Goal: Complete application form

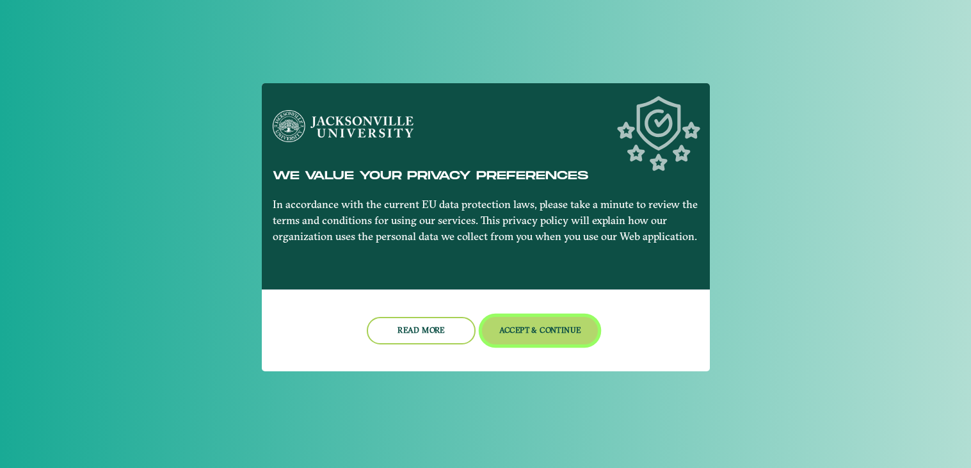
click at [504, 338] on button "Accept & Continue" at bounding box center [540, 331] width 116 height 28
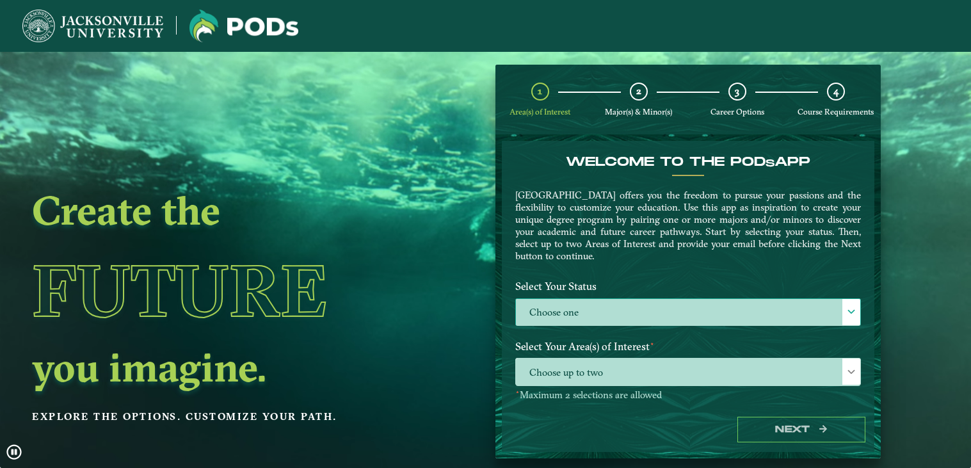
click at [555, 322] on label "Choose one" at bounding box center [688, 313] width 344 height 28
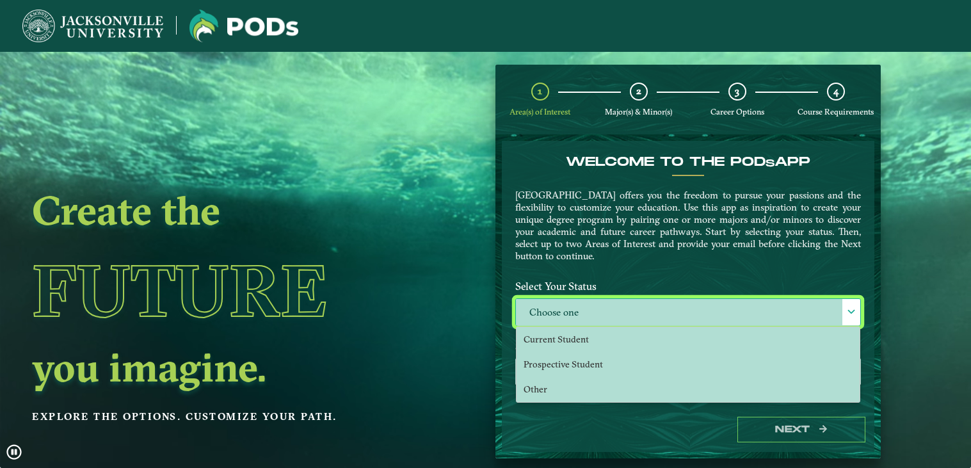
scroll to position [6, 57]
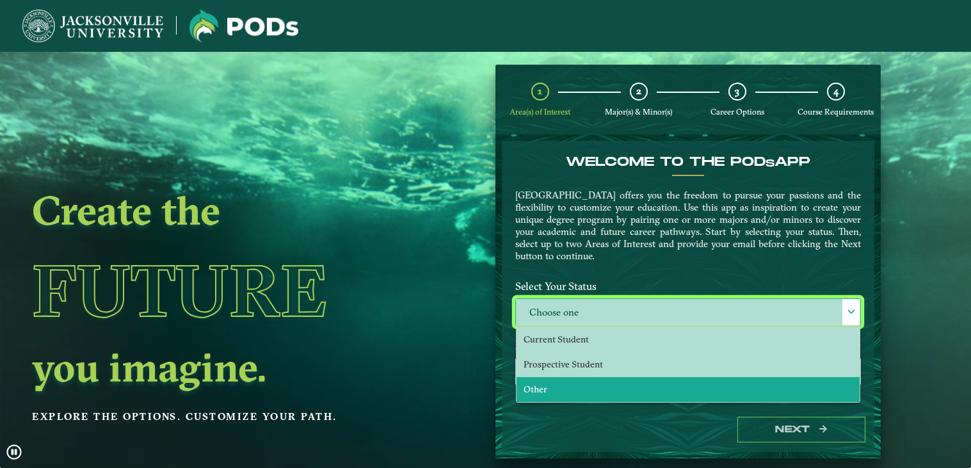
click at [550, 384] on li "Other" at bounding box center [688, 389] width 343 height 25
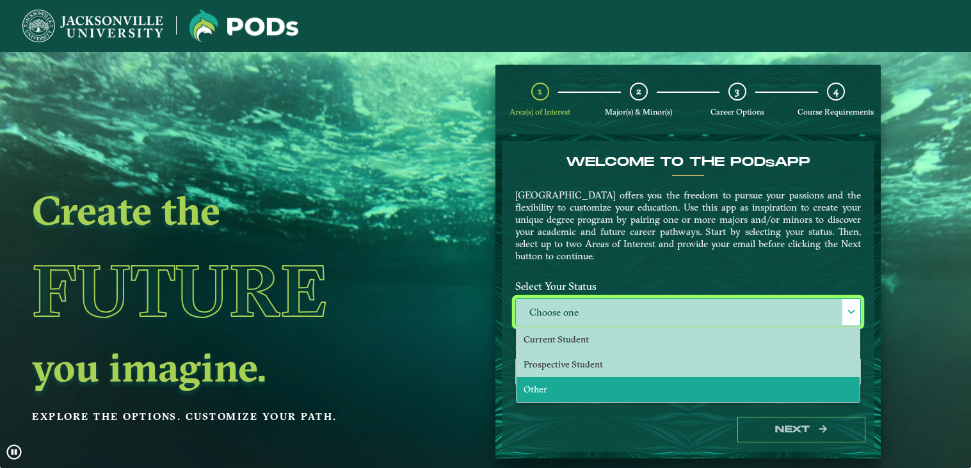
select select "[object Object]"
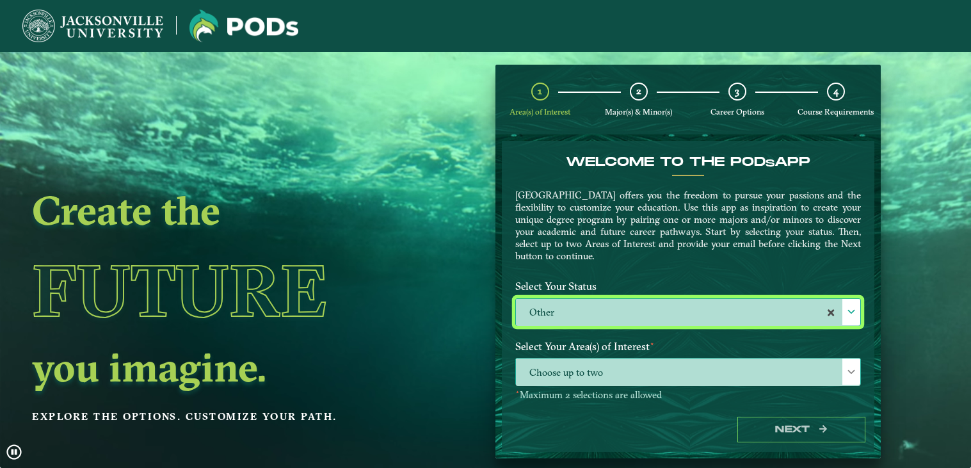
click at [571, 367] on span "Choose up to two" at bounding box center [688, 373] width 344 height 28
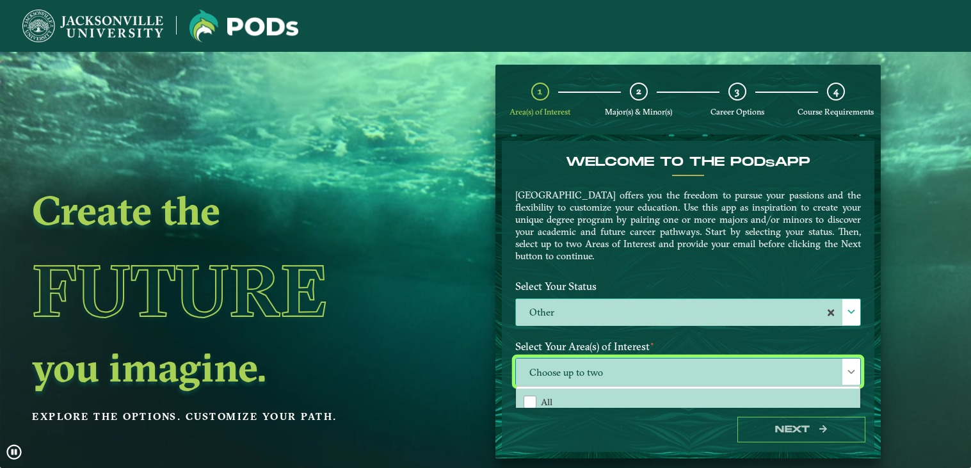
click at [604, 304] on label "Other" at bounding box center [688, 313] width 344 height 28
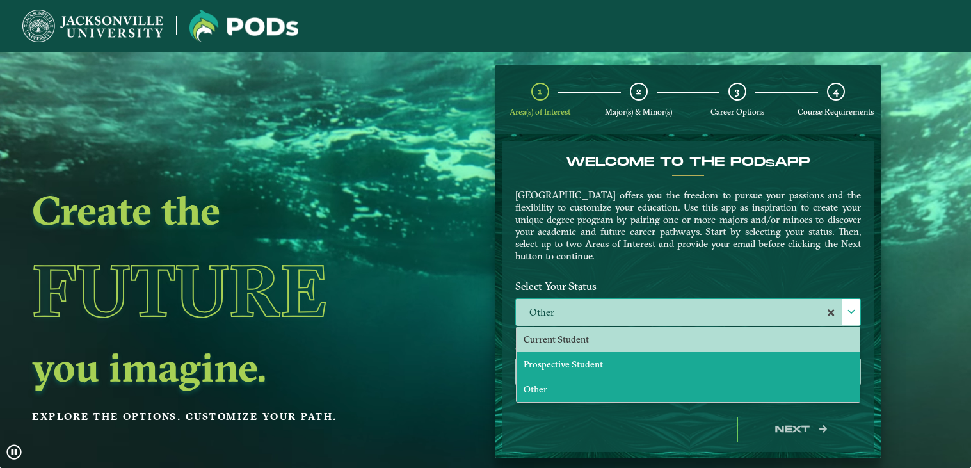
click at [572, 359] on span "Prospective Student" at bounding box center [563, 365] width 79 height 12
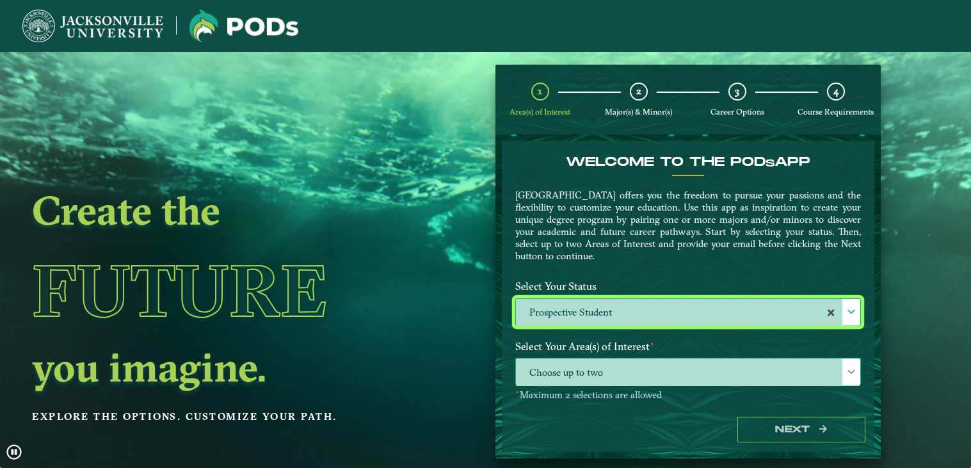
click at [608, 368] on span "Choose up to two" at bounding box center [688, 373] width 344 height 28
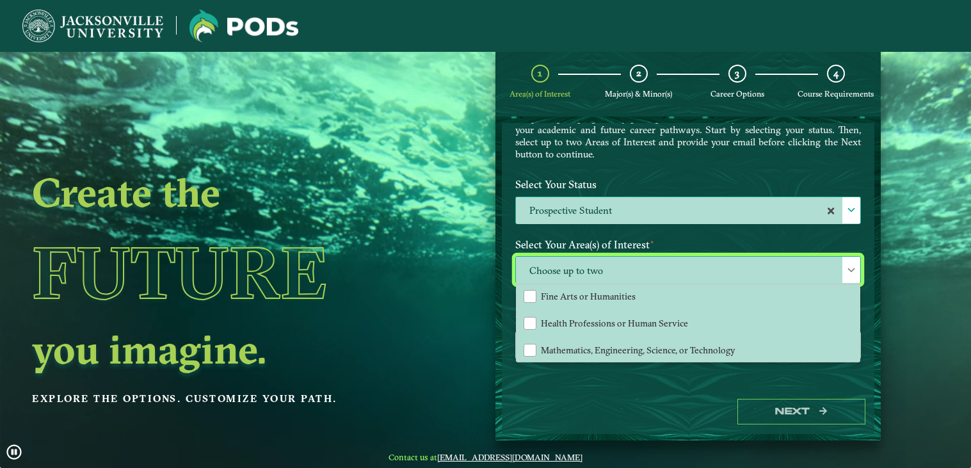
scroll to position [19, 0]
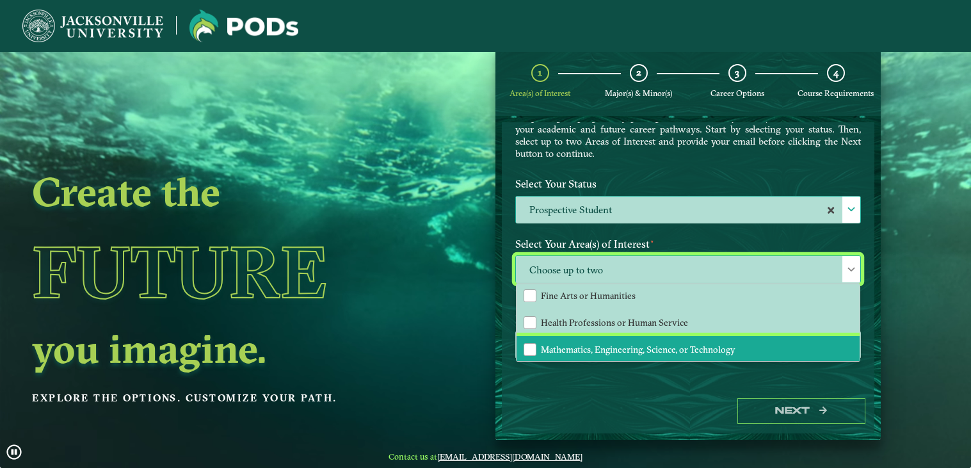
click at [628, 352] on li "Mathematics, Engineering, Science, or Technology" at bounding box center [688, 349] width 343 height 27
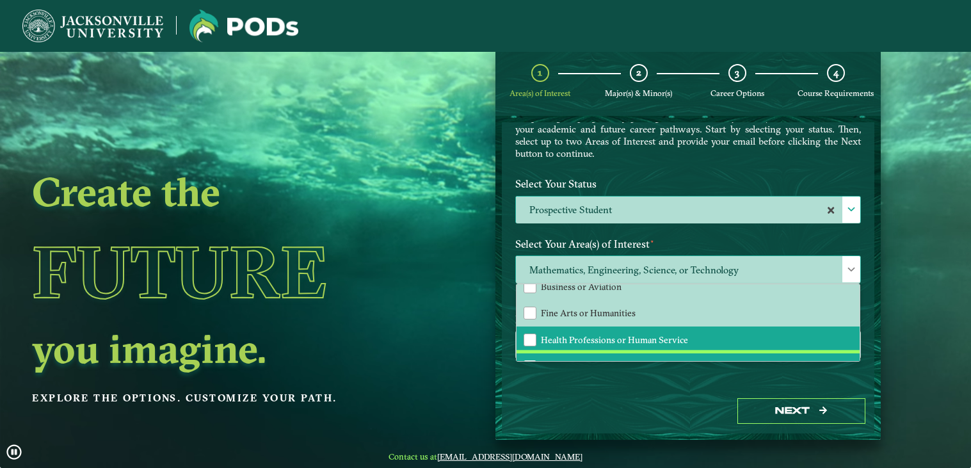
scroll to position [65, 0]
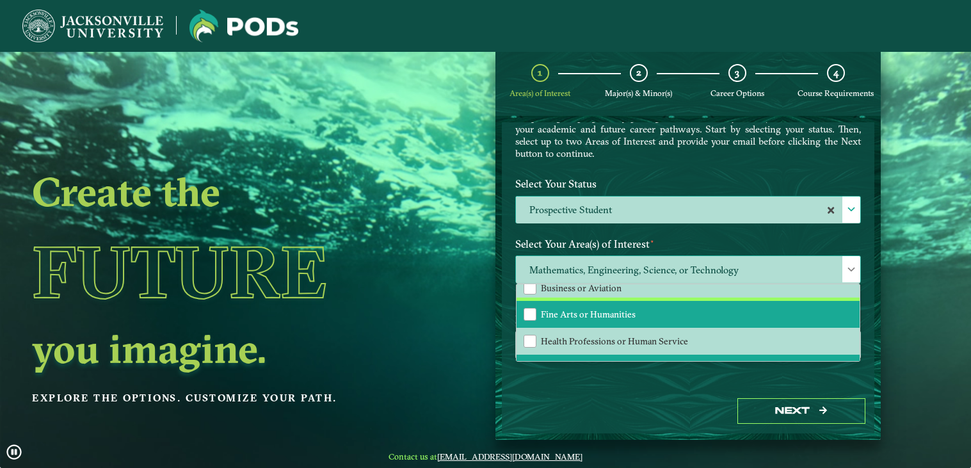
click at [651, 308] on li "Fine Arts or Humanities" at bounding box center [688, 314] width 343 height 27
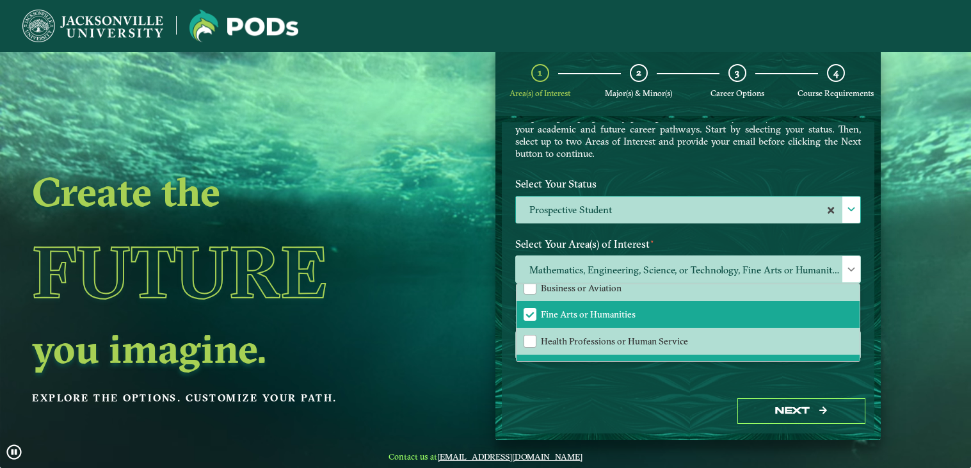
click at [708, 218] on label "Prospective Student" at bounding box center [688, 211] width 344 height 28
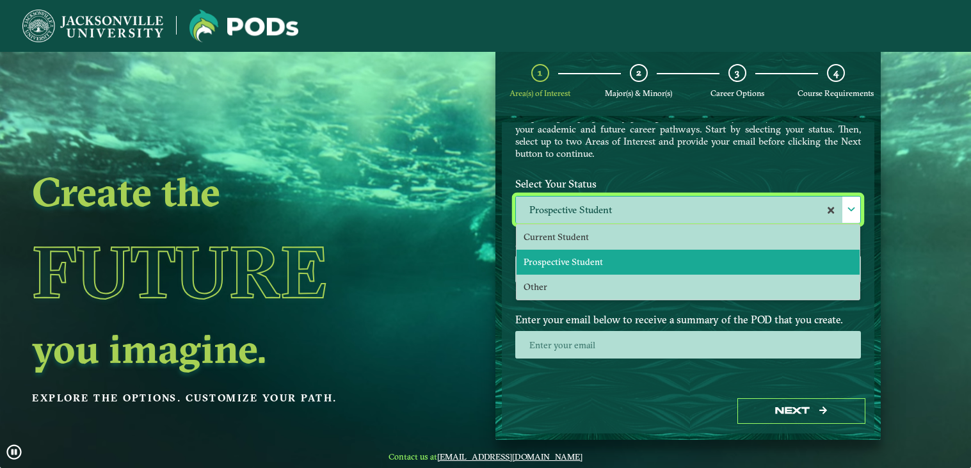
click at [708, 217] on label "Prospective Student" at bounding box center [688, 211] width 344 height 28
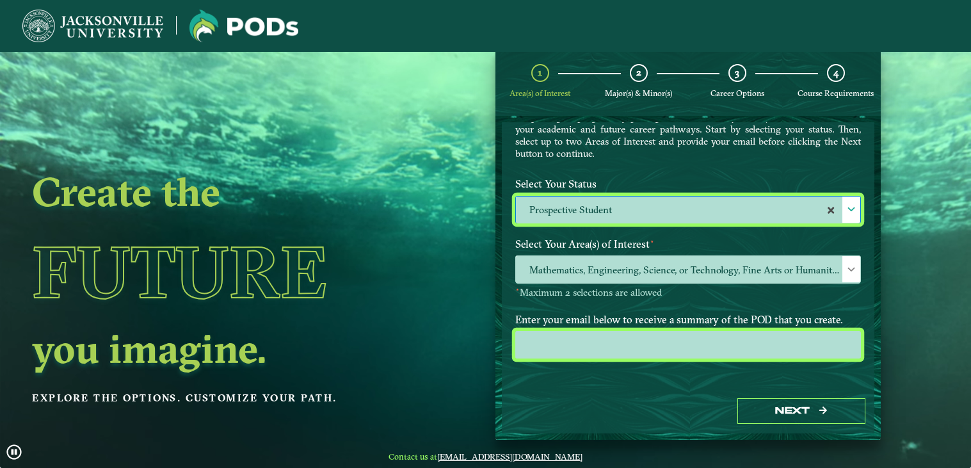
click at [658, 350] on input "email" at bounding box center [688, 345] width 346 height 28
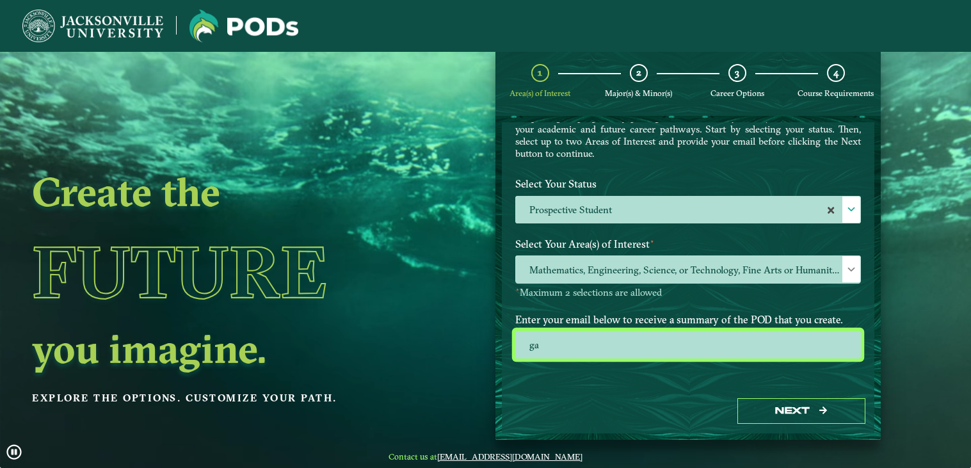
type input "g"
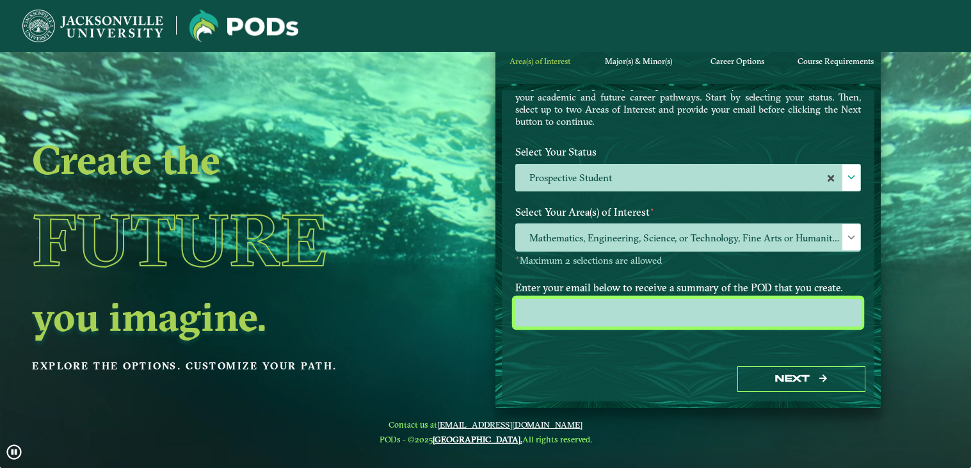
scroll to position [0, 0]
